Goal: Task Accomplishment & Management: Manage account settings

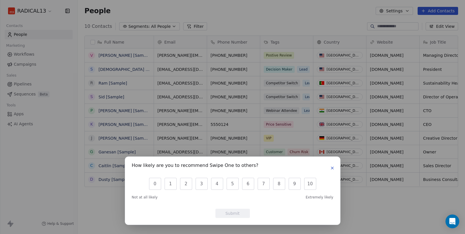
scroll to position [206, 388]
click at [335, 167] on button "button" at bounding box center [332, 168] width 7 height 7
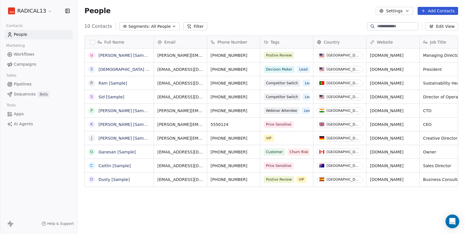
click at [43, 11] on html "RADICAL13 Contacts People Marketing Workflows Campaigns Sales Pipelines Sequenc…" at bounding box center [232, 117] width 465 height 234
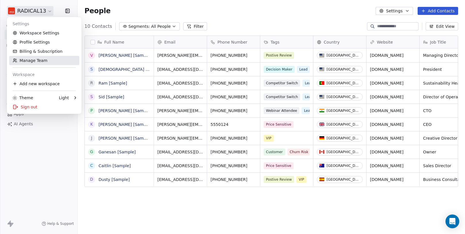
click at [36, 61] on link "Manage Team" at bounding box center [44, 60] width 70 height 9
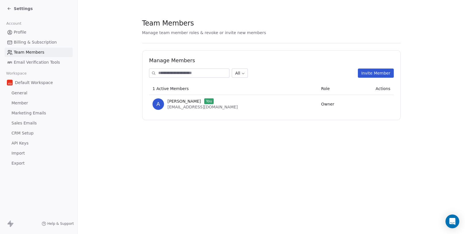
click at [16, 34] on span "Profile" at bounding box center [20, 32] width 13 height 6
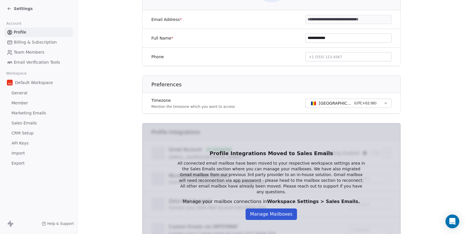
scroll to position [132, 0]
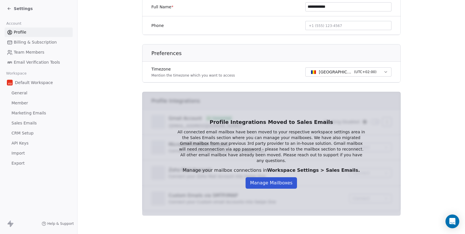
click at [273, 180] on button "Manage Mailboxes" at bounding box center [272, 183] width 52 height 11
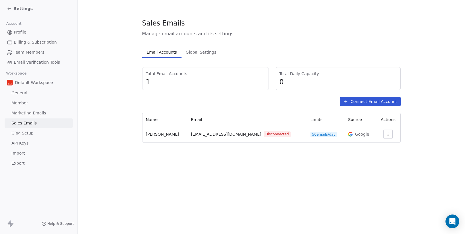
click at [312, 135] on span "50 emails/day" at bounding box center [324, 135] width 27 height 6
drag, startPoint x: 239, startPoint y: 135, endPoint x: 190, endPoint y: 135, distance: 49.1
click at [191, 135] on span "[EMAIL_ADDRESS][DOMAIN_NAME]" at bounding box center [226, 135] width 70 height 6
click at [371, 137] on td "Google" at bounding box center [360, 134] width 31 height 16
click at [384, 135] on button "button" at bounding box center [388, 134] width 9 height 9
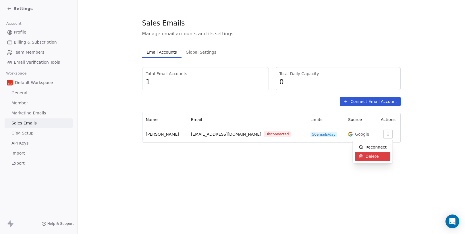
click at [326, 156] on html "Settings Account Profile Billing & Subscription Team Members Email Verification…" at bounding box center [232, 117] width 465 height 234
click at [311, 136] on span "50 emails/day" at bounding box center [324, 135] width 27 height 6
click at [264, 136] on span "Disconnected" at bounding box center [277, 135] width 27 height 6
click at [355, 134] on span "Google" at bounding box center [362, 135] width 14 height 6
click at [392, 134] on div at bounding box center [388, 134] width 17 height 9
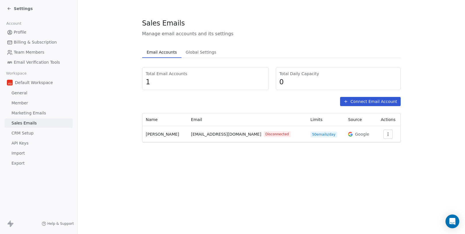
click at [23, 105] on span "Member" at bounding box center [19, 103] width 17 height 6
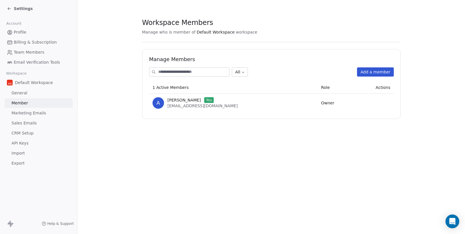
click at [21, 108] on div "Default Workspace General Member Marketing Emails Sales Emails CRM Setup API Ke…" at bounding box center [39, 123] width 68 height 91
click at [20, 113] on span "Marketing Emails" at bounding box center [28, 113] width 34 height 6
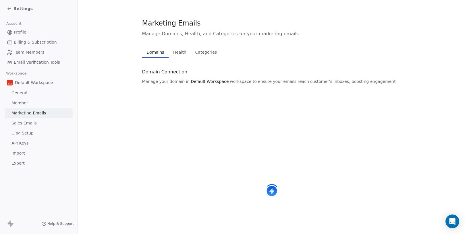
click at [19, 91] on span "General" at bounding box center [19, 93] width 16 height 6
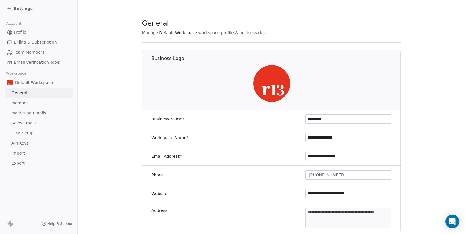
click at [27, 47] on link "Billing & Subscription" at bounding box center [39, 42] width 68 height 9
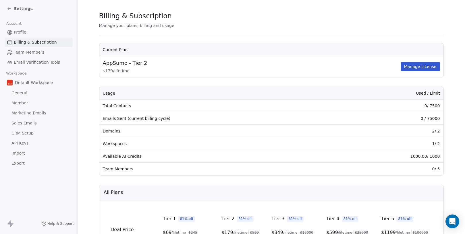
scroll to position [8, 0]
click at [112, 130] on td "Domains" at bounding box center [214, 130] width 231 height 13
drag, startPoint x: 110, startPoint y: 145, endPoint x: 142, endPoint y: 145, distance: 31.9
click at [142, 145] on td "Workspaces" at bounding box center [214, 143] width 231 height 13
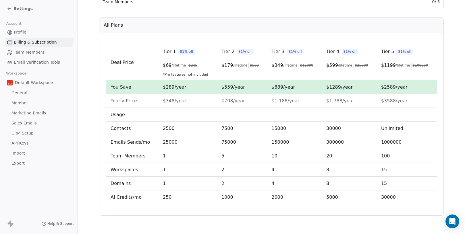
scroll to position [0, 0]
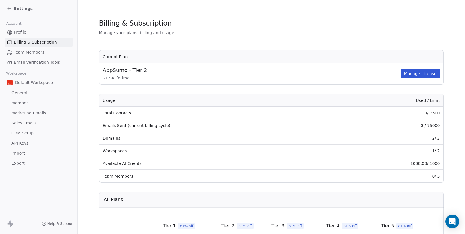
click at [22, 94] on span "General" at bounding box center [19, 93] width 16 height 6
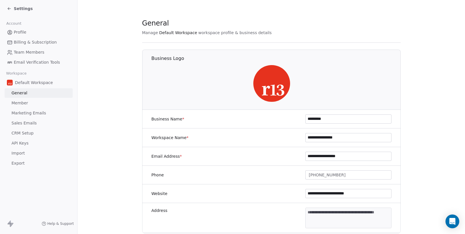
click at [320, 156] on input "**********" at bounding box center [349, 156] width 86 height 9
click at [15, 7] on span "Settings" at bounding box center [23, 9] width 19 height 6
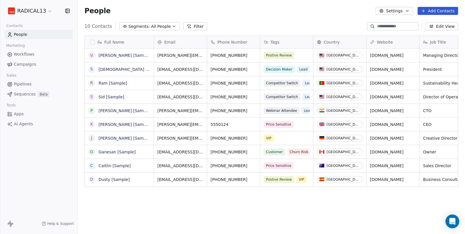
scroll to position [206, 388]
